Goal: Information Seeking & Learning: Learn about a topic

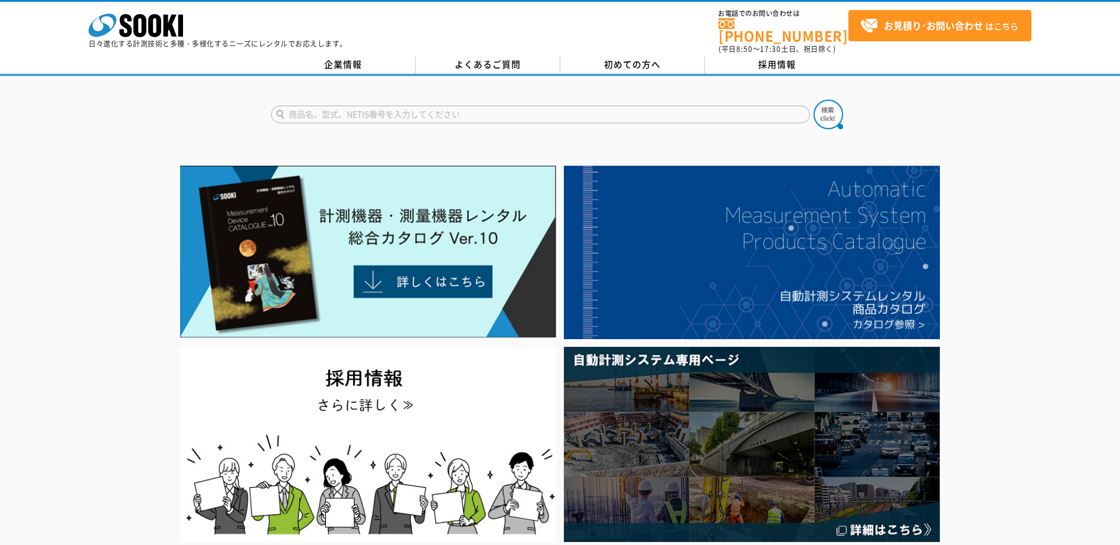
click at [451, 108] on input "text" at bounding box center [540, 115] width 539 height 18
paste input "赤外線"
type input "赤外線"
click at [813, 100] on button at bounding box center [828, 115] width 30 height 30
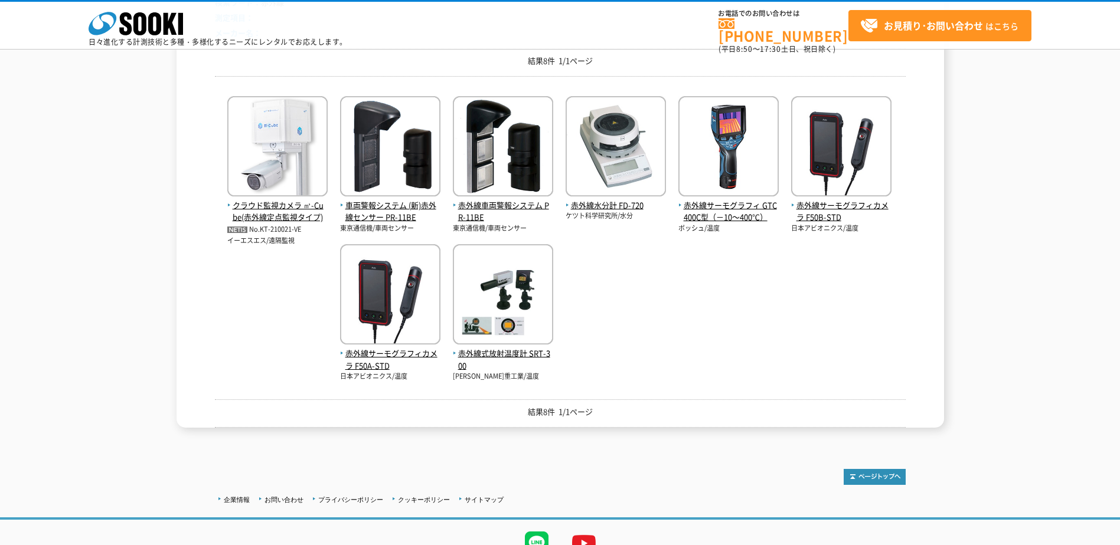
scroll to position [177, 0]
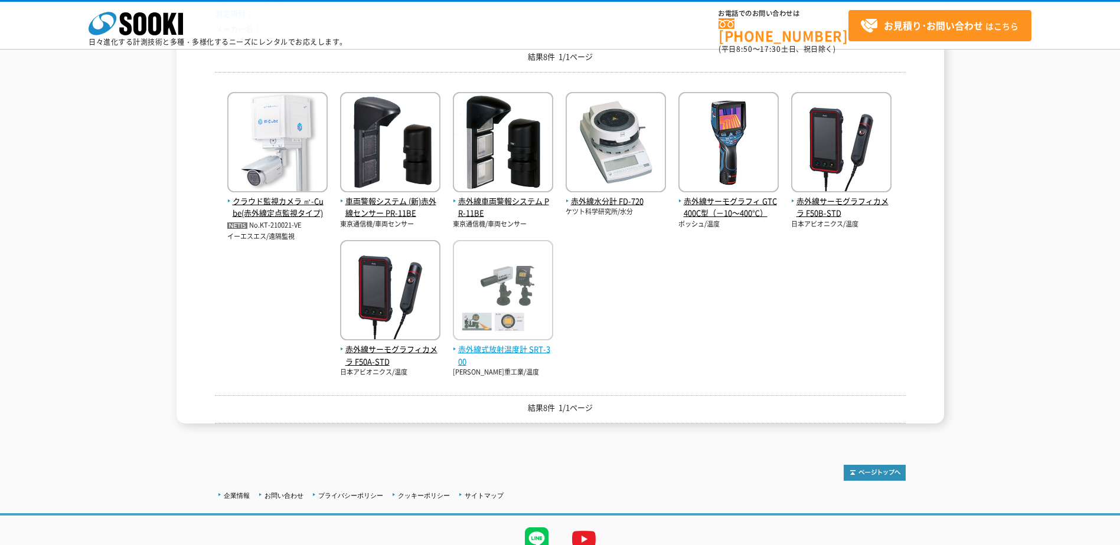
click at [453, 368] on span "赤外線式放射温度計 SRT-300" at bounding box center [503, 356] width 100 height 25
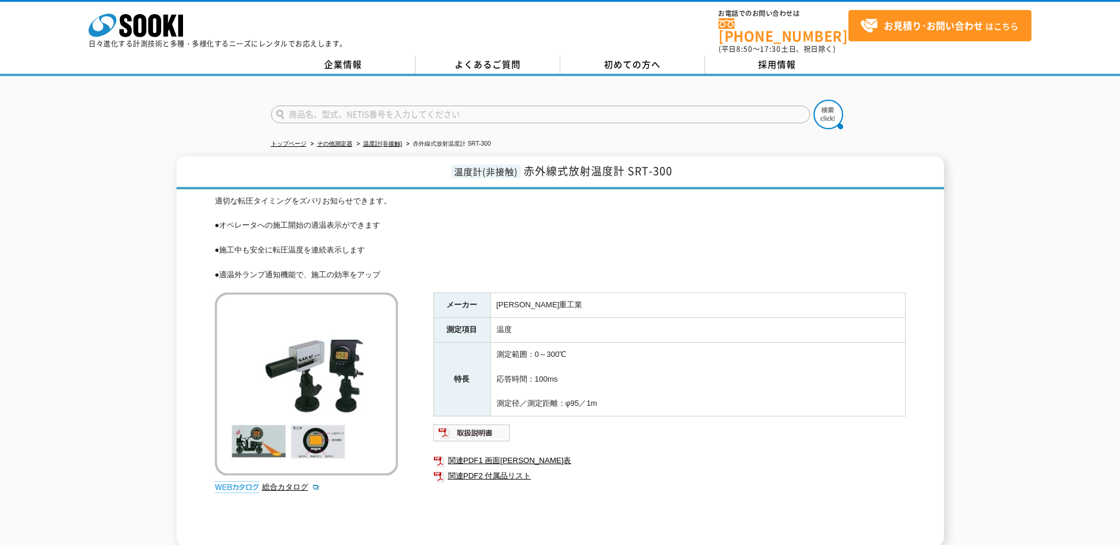
click at [311, 398] on img at bounding box center [306, 384] width 183 height 183
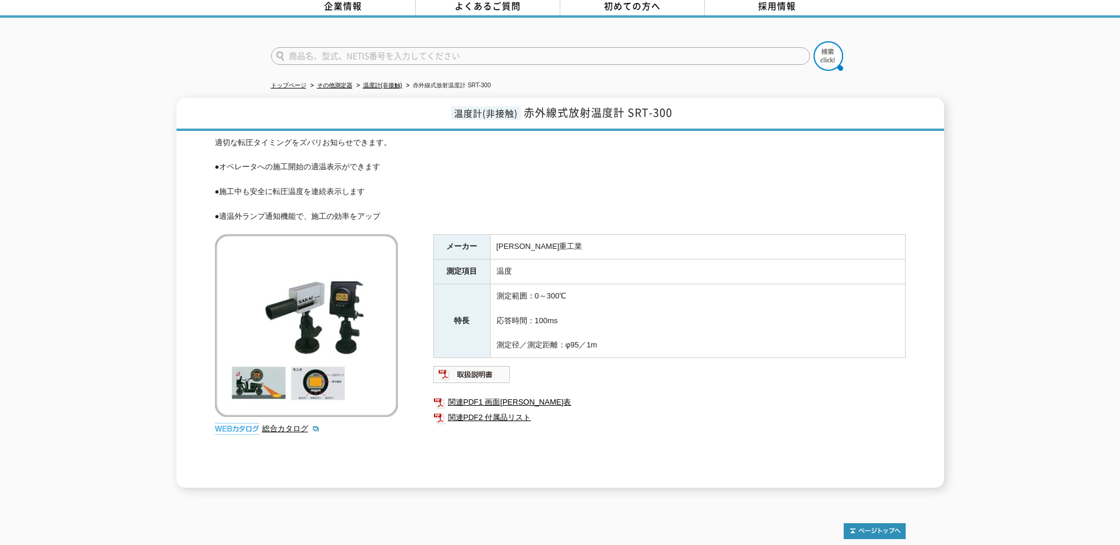
scroll to position [44, 0]
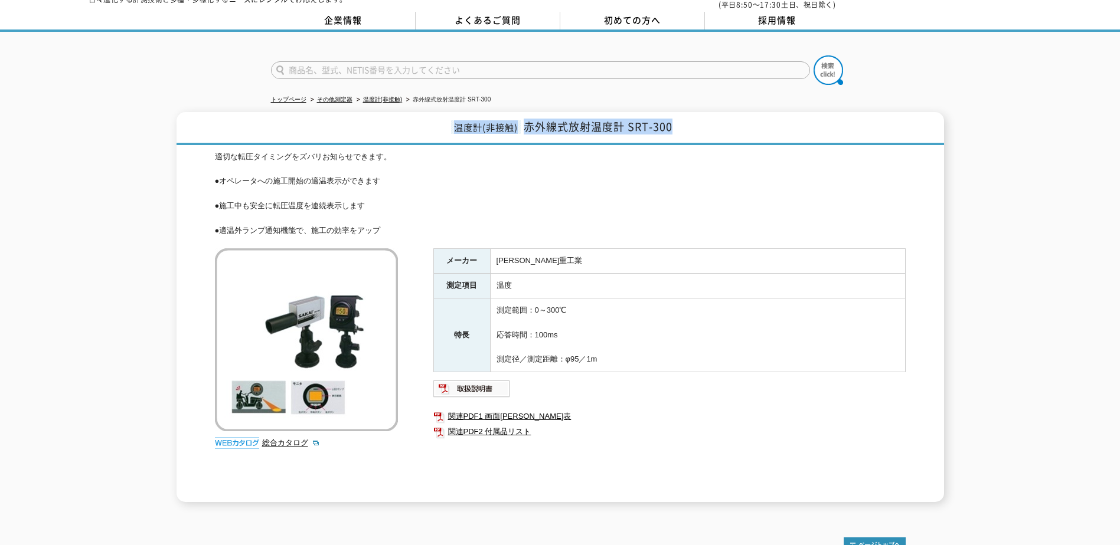
drag, startPoint x: 721, startPoint y: 125, endPoint x: 444, endPoint y: 117, distance: 277.0
click at [444, 117] on h1 "温度計(非接触) 赤外線式放射温度計 SRT-300" at bounding box center [560, 128] width 767 height 33
click at [691, 127] on h1 "温度計(非接触) 赤外線式放射温度計 SRT-300" at bounding box center [560, 128] width 767 height 33
drag, startPoint x: 682, startPoint y: 116, endPoint x: 524, endPoint y: 127, distance: 159.2
click at [524, 127] on h1 "温度計(非接触) 赤外線式放射温度計 SRT-300" at bounding box center [560, 128] width 767 height 33
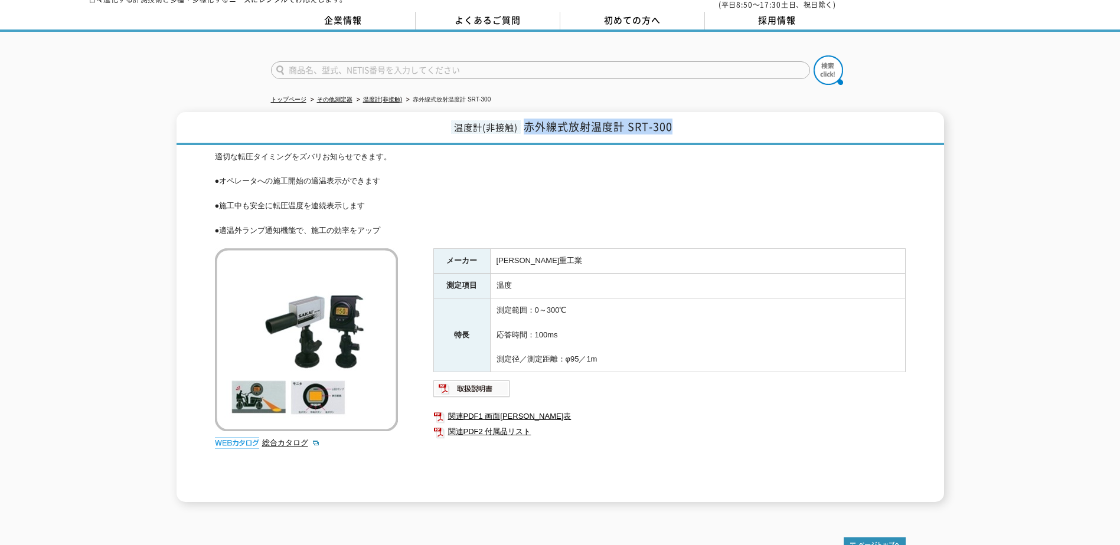
copy span "赤外線式放射温度計 SRT-300"
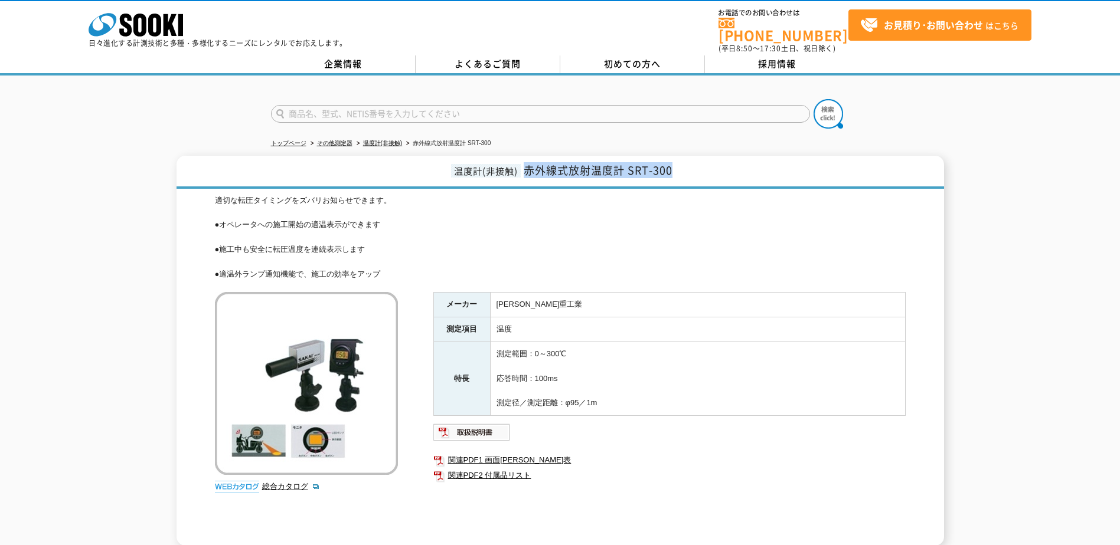
scroll to position [0, 0]
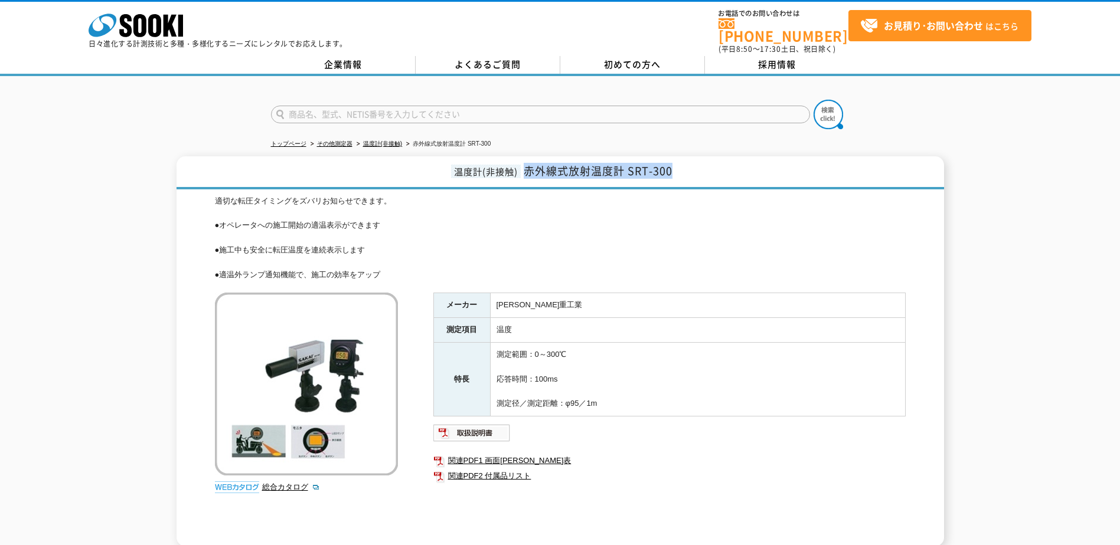
click at [695, 175] on h1 "温度計(非接触) 赤外線式放射温度計 SRT-300" at bounding box center [560, 172] width 767 height 33
drag, startPoint x: 396, startPoint y: 268, endPoint x: 209, endPoint y: 182, distance: 205.8
click at [209, 182] on div "温度計(非接触) 赤外線式放射温度計 SRT-300 適切な転圧タイミングをズバリお知らせできます。 ●オペレータへの施工開始の適温表示ができます ●施工中も…" at bounding box center [560, 351] width 767 height 390
click at [563, 253] on div "適切な転圧タイミングをズバリお知らせできます。 ●オペレータへの施工開始の適温表示ができます ●施工中も安全に転圧温度を連続表示します ●適温外ランプ通知機能…" at bounding box center [560, 238] width 691 height 86
drag, startPoint x: 527, startPoint y: 164, endPoint x: 625, endPoint y: 158, distance: 98.8
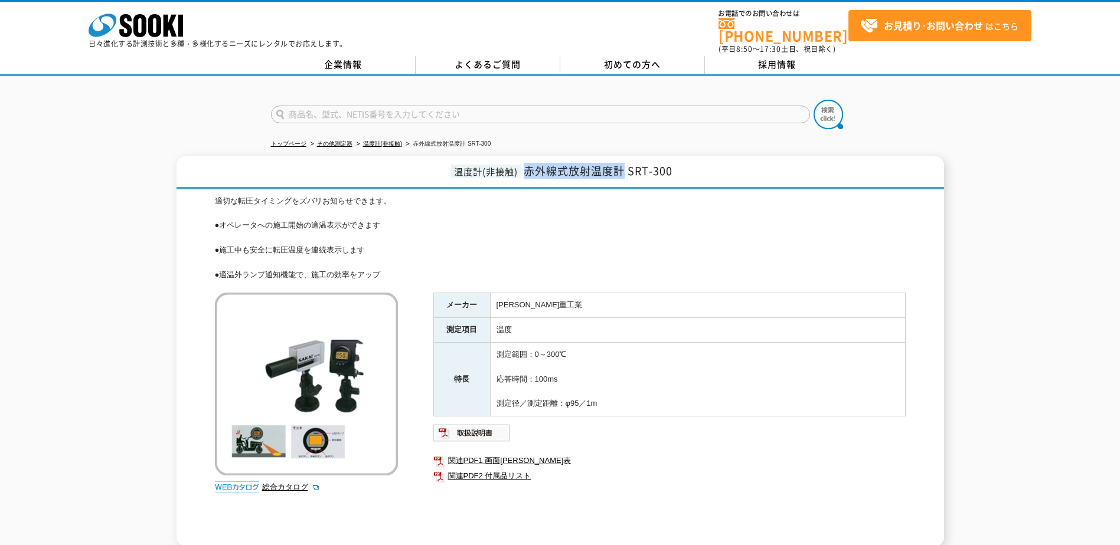
click at [625, 163] on span "赤外線式放射温度計 SRT-300" at bounding box center [598, 171] width 149 height 16
copy span "赤外線式放射温度計"
click at [482, 108] on input "text" at bounding box center [540, 115] width 539 height 18
paste input "赤外線式放射温度計"
click at [346, 106] on input "赤外線式放射温度計" at bounding box center [540, 115] width 539 height 18
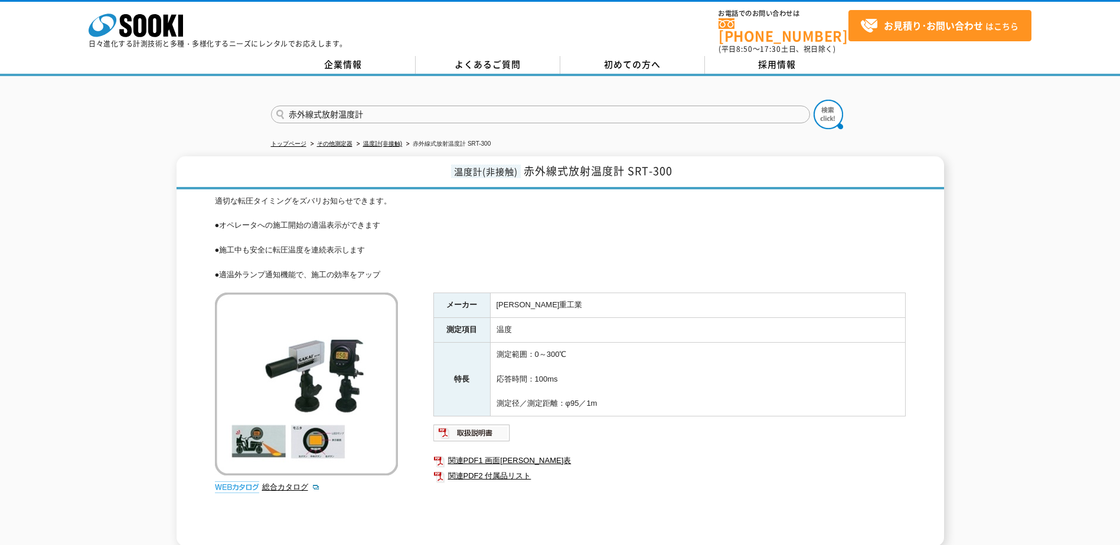
click at [346, 106] on input "赤外線式放射温度計" at bounding box center [540, 115] width 539 height 18
click at [341, 110] on input "赤外線式放射温度計" at bounding box center [540, 115] width 539 height 18
type input "赤外線温度計"
click at [813, 100] on button at bounding box center [828, 115] width 30 height 30
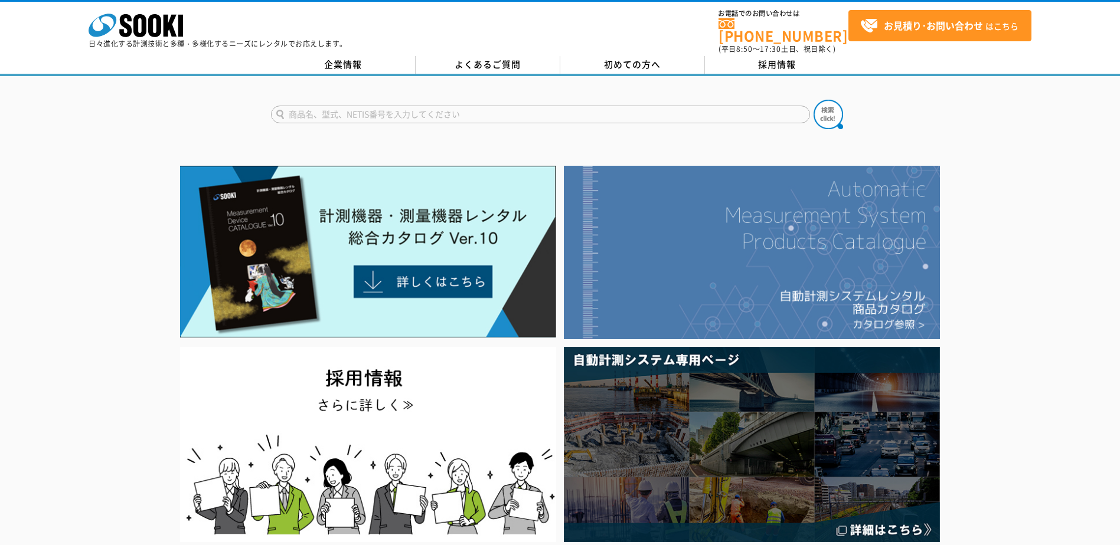
click at [839, 271] on img at bounding box center [752, 253] width 376 height 174
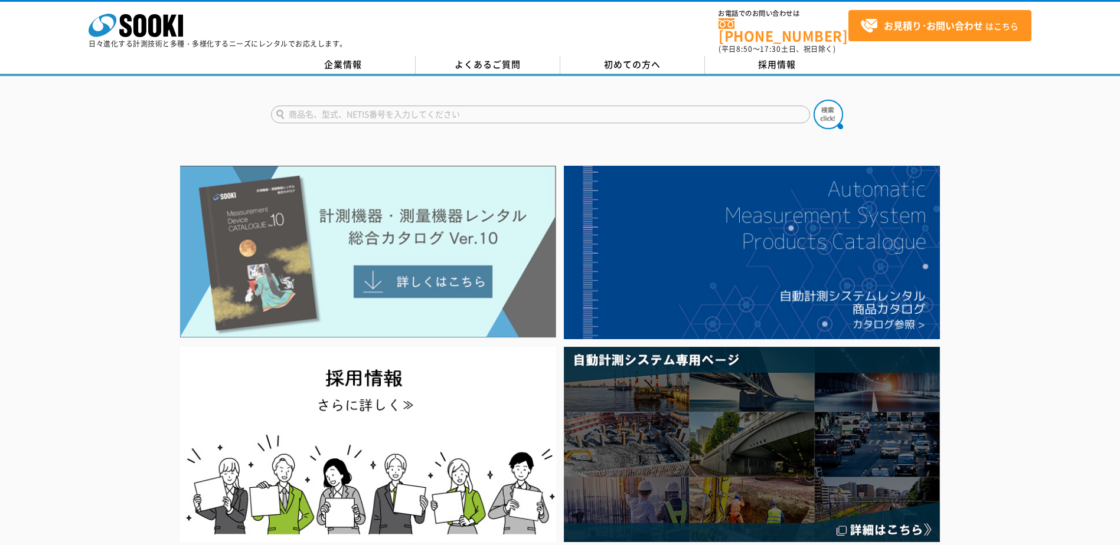
click at [440, 277] on img at bounding box center [368, 252] width 376 height 172
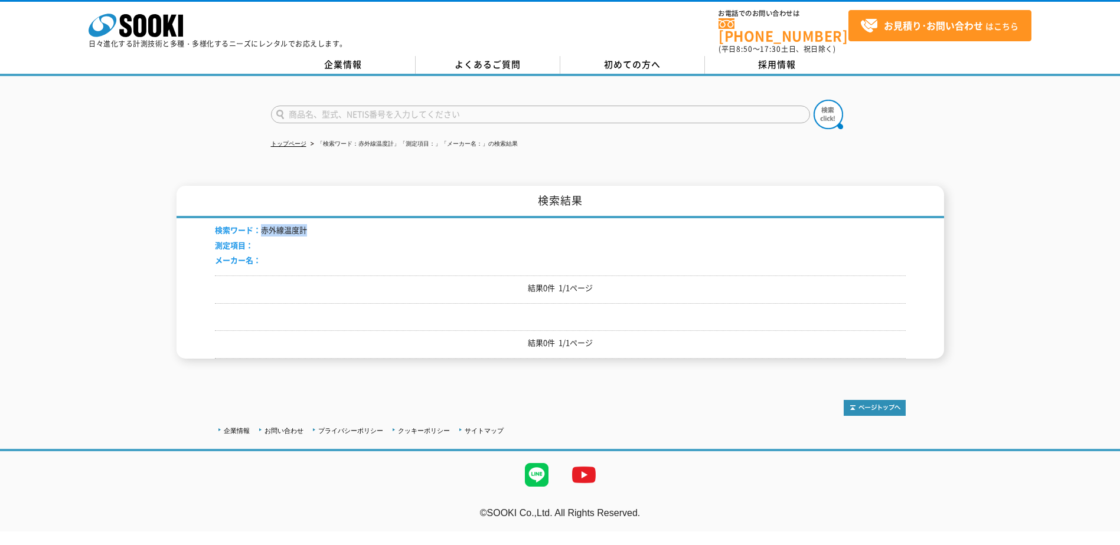
drag, startPoint x: 318, startPoint y: 226, endPoint x: 262, endPoint y: 228, distance: 56.7
click at [262, 228] on div "検索ワード： 赤外線温度計 測定項目： メーカー名：" at bounding box center [560, 246] width 691 height 57
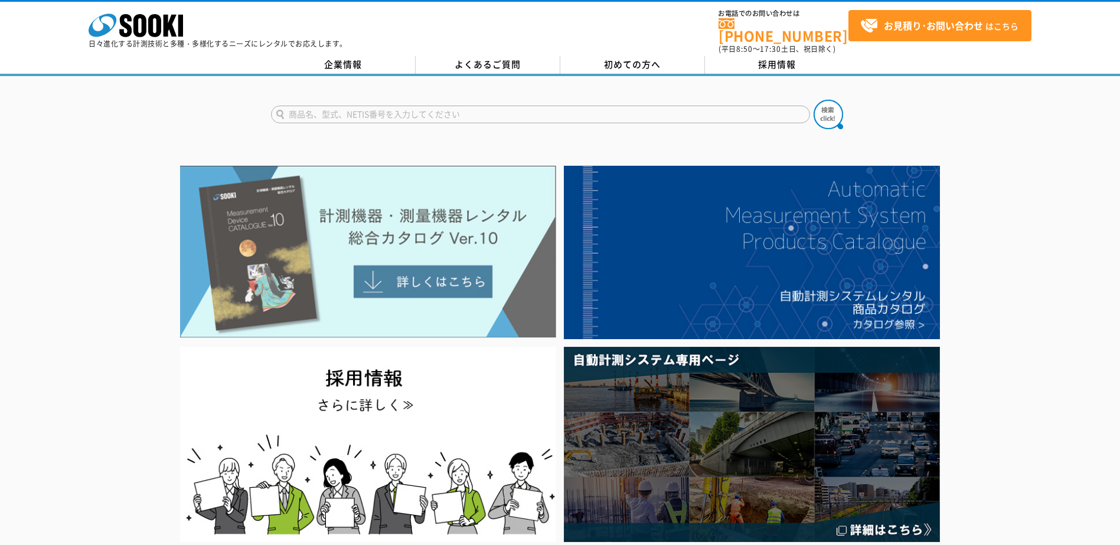
click at [437, 274] on img at bounding box center [368, 252] width 376 height 172
